Goal: Navigation & Orientation: Find specific page/section

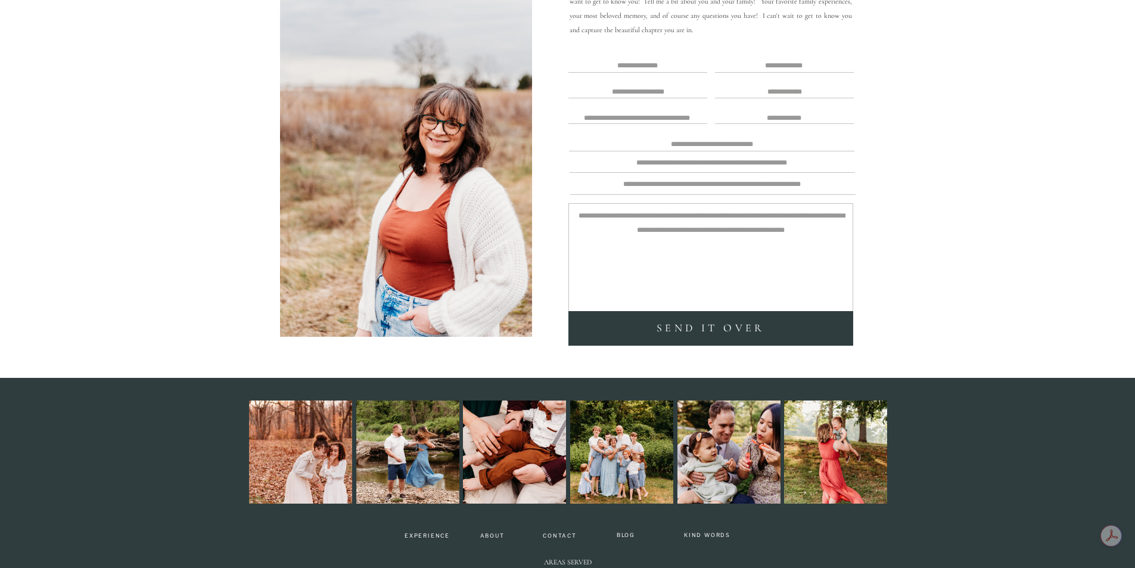
scroll to position [3205, 0]
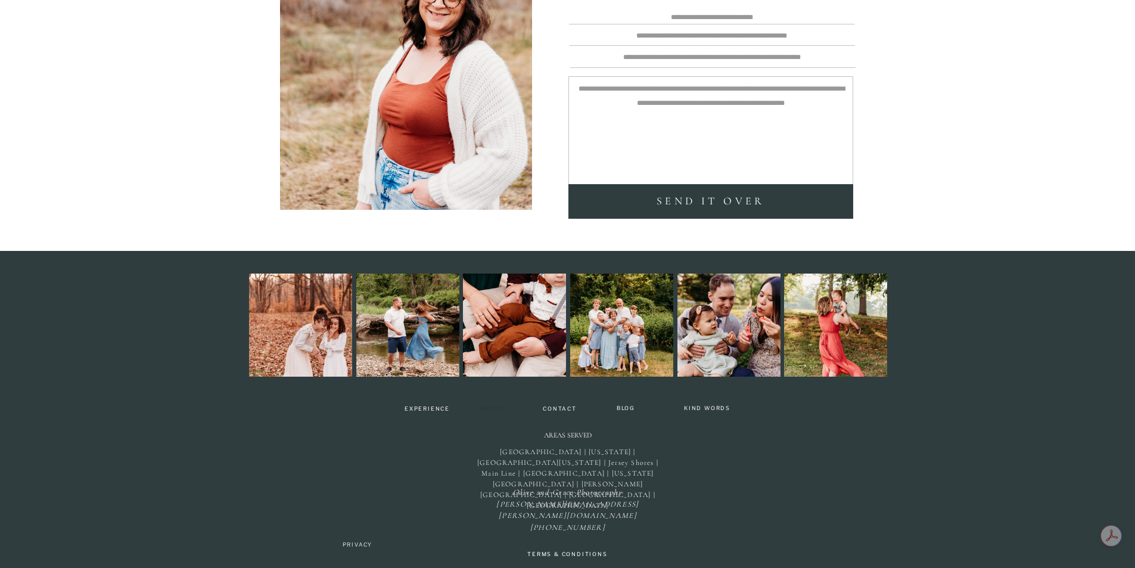
click at [497, 408] on nav "About" at bounding box center [492, 409] width 35 height 7
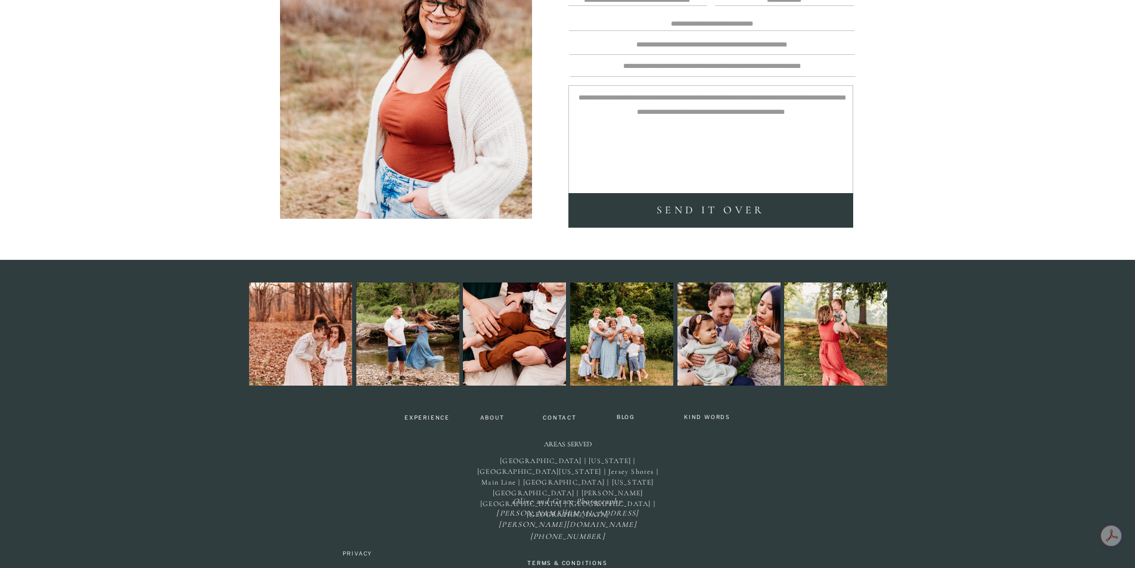
scroll to position [2662, 0]
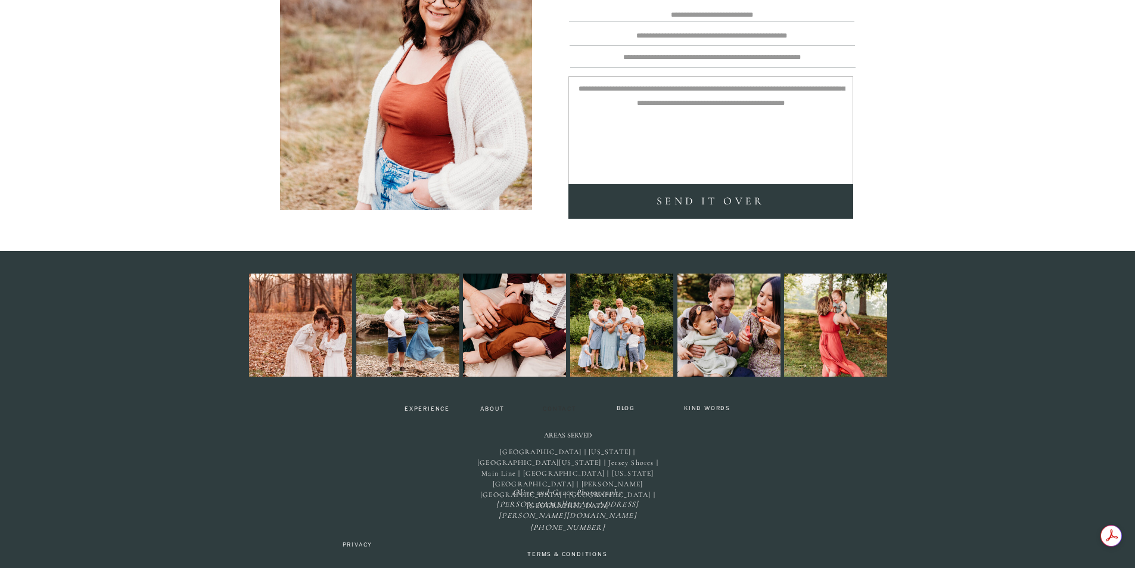
click at [566, 408] on nav "Contact" at bounding box center [560, 409] width 43 height 7
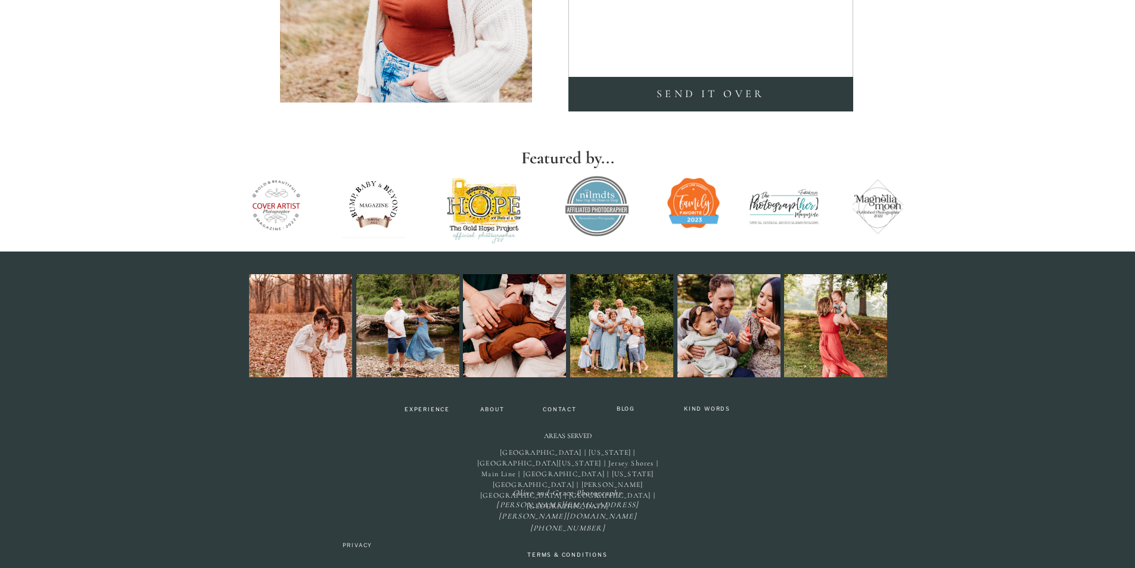
scroll to position [394, 0]
click at [427, 406] on nav "Experience" at bounding box center [427, 410] width 57 height 8
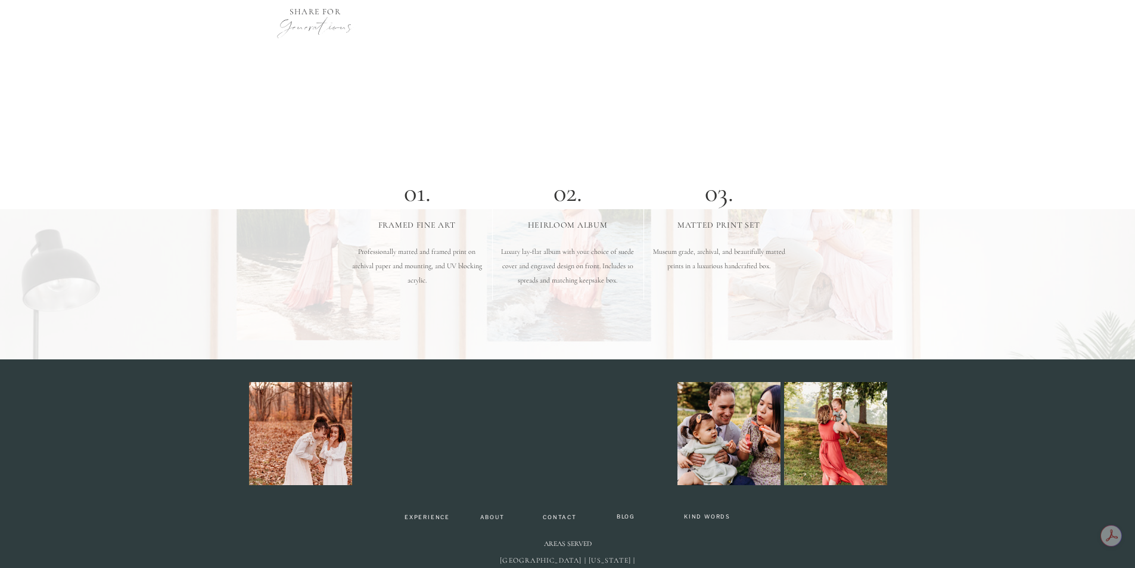
scroll to position [3653, 0]
